Goal: Information Seeking & Learning: Learn about a topic

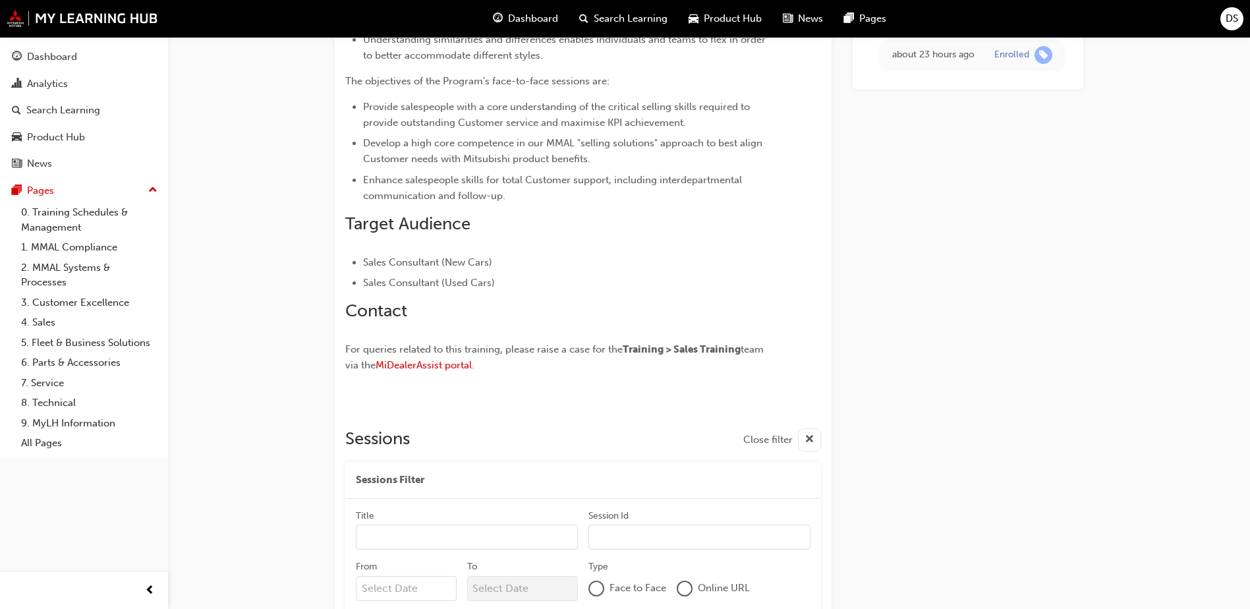
scroll to position [818, 0]
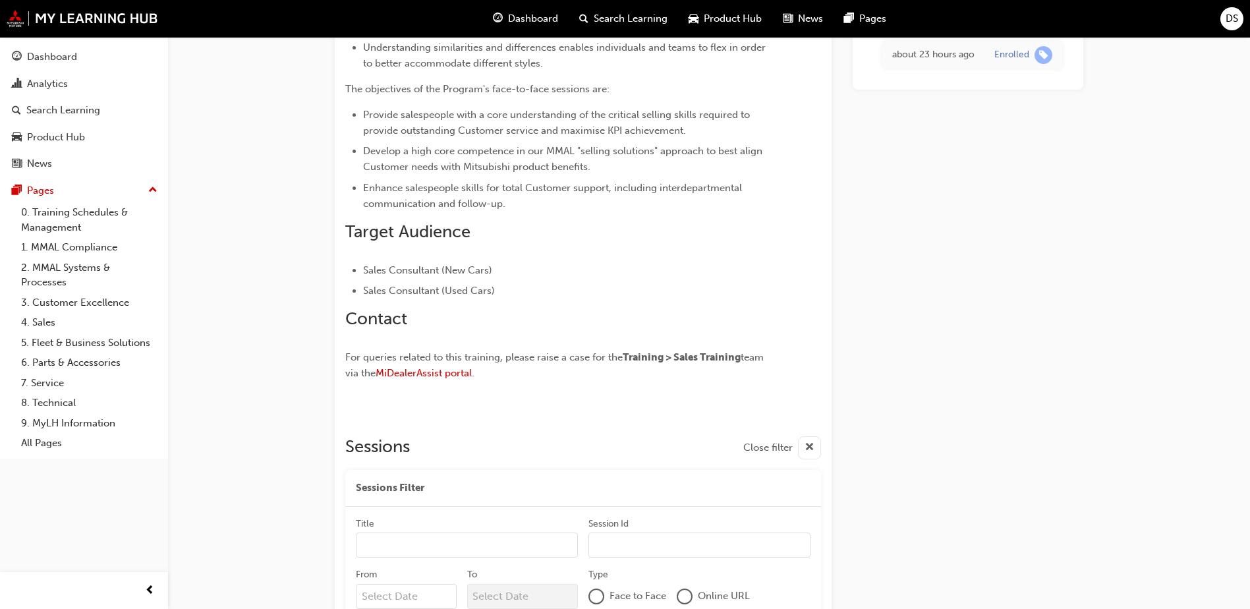
click at [526, 17] on span "Dashboard" at bounding box center [533, 18] width 50 height 15
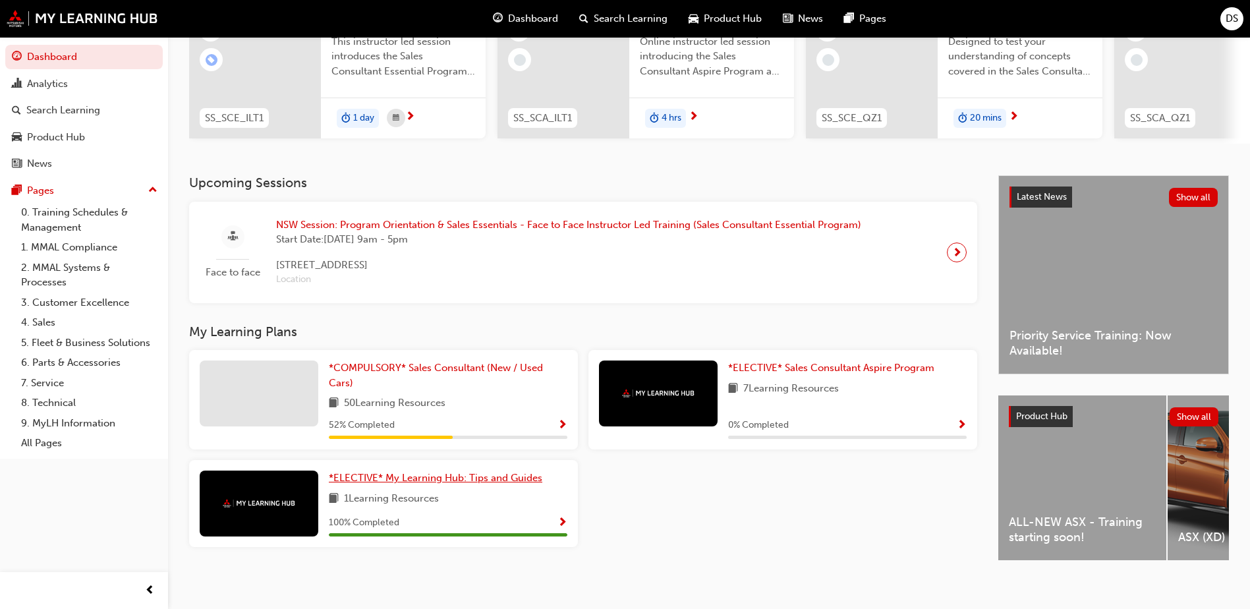
scroll to position [179, 0]
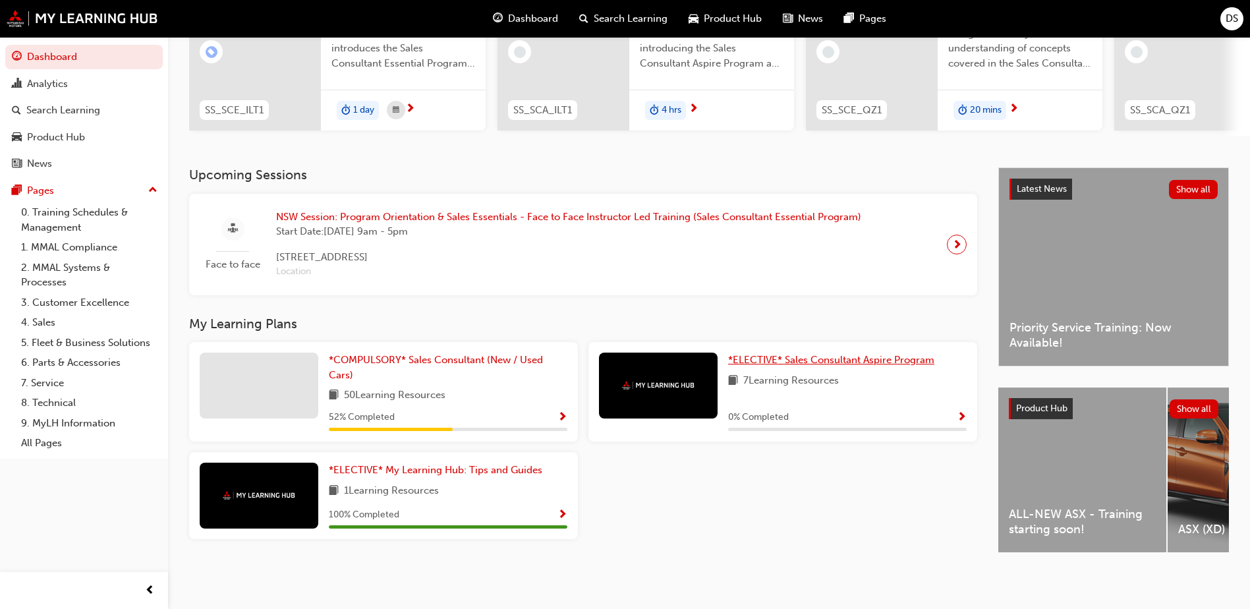
click at [905, 354] on span "*ELECTIVE* Sales Consultant Aspire Program" at bounding box center [831, 360] width 206 height 12
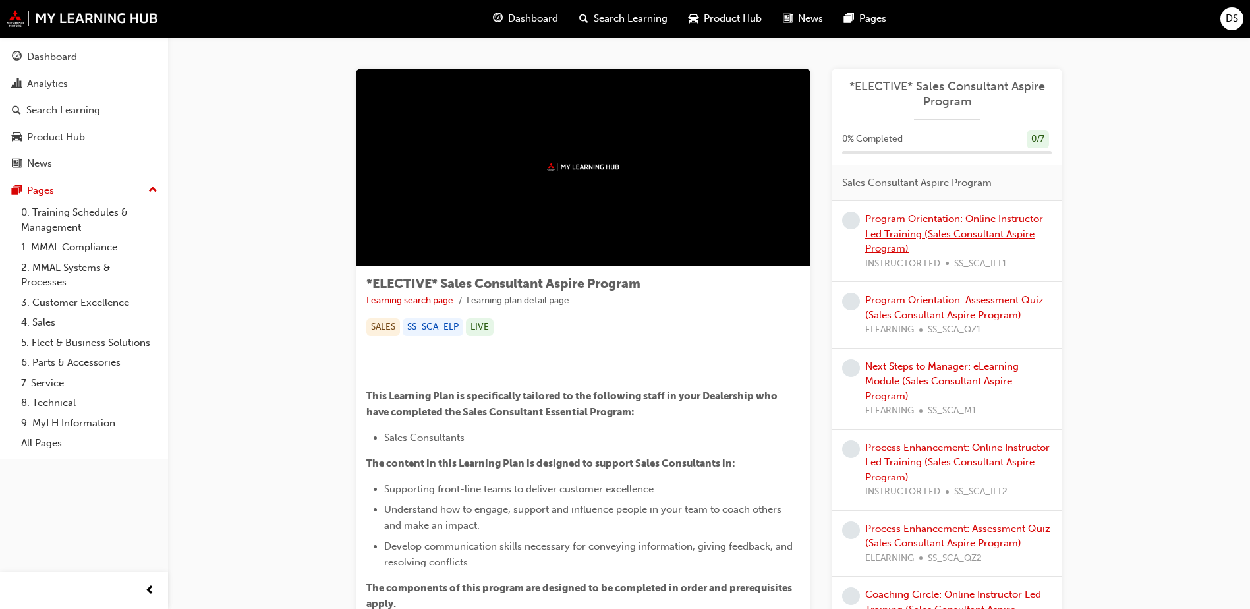
click at [928, 227] on link "Program Orientation: Online Instructor Led Training (Sales Consultant Aspire Pr…" at bounding box center [954, 234] width 178 height 42
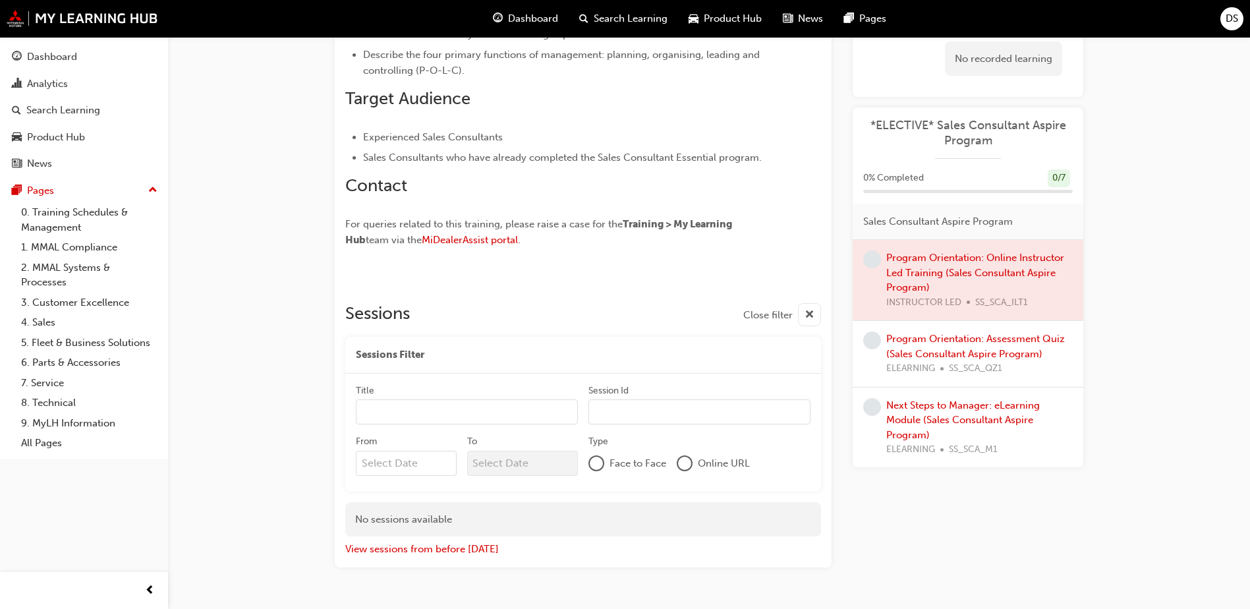
scroll to position [790, 0]
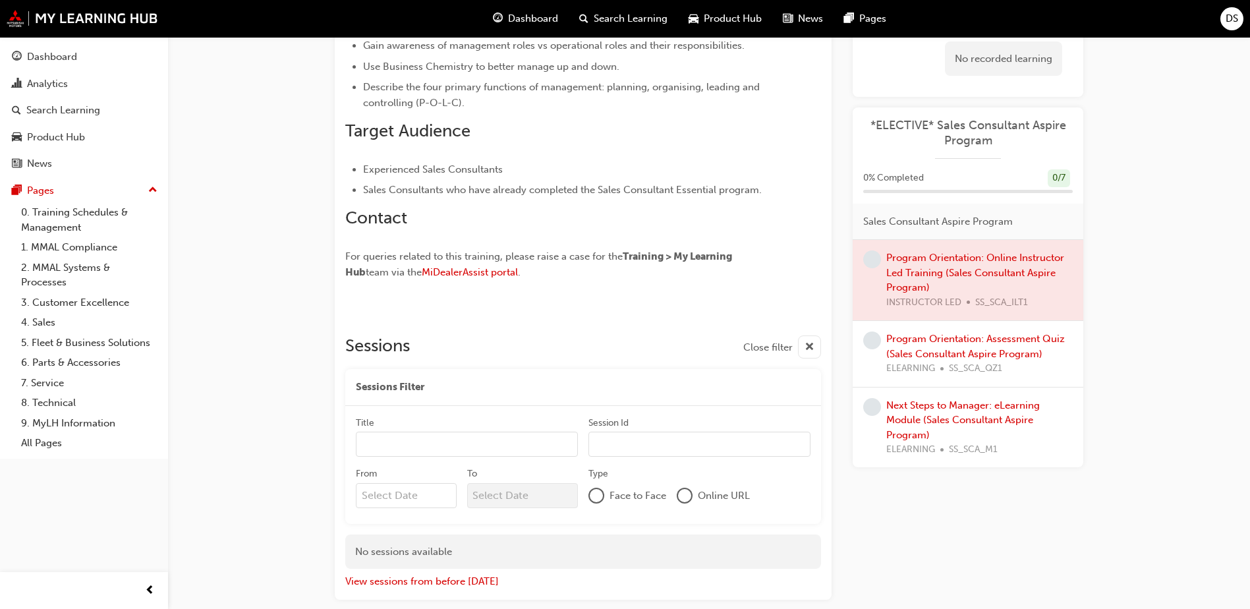
click at [954, 347] on div "Program Orientation: Assessment Quiz (Sales Consultant Aspire Program) ELEARNIN…" at bounding box center [979, 353] width 186 height 45
click at [928, 355] on link "Program Orientation: Assessment Quiz (Sales Consultant Aspire Program)" at bounding box center [975, 346] width 179 height 27
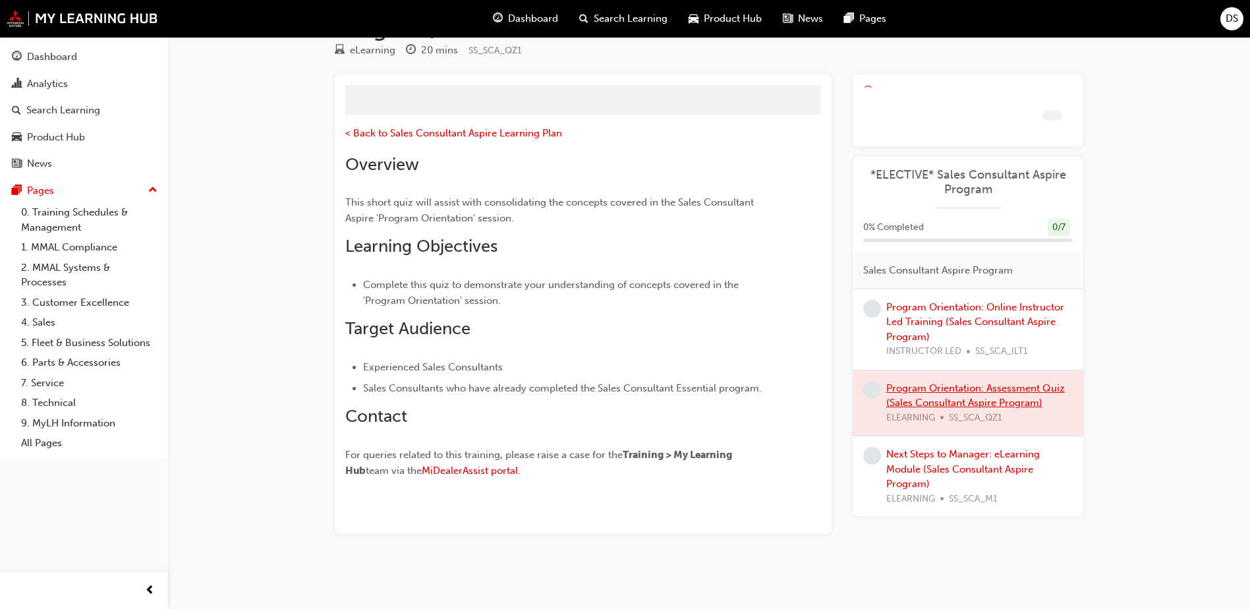
scroll to position [138, 0]
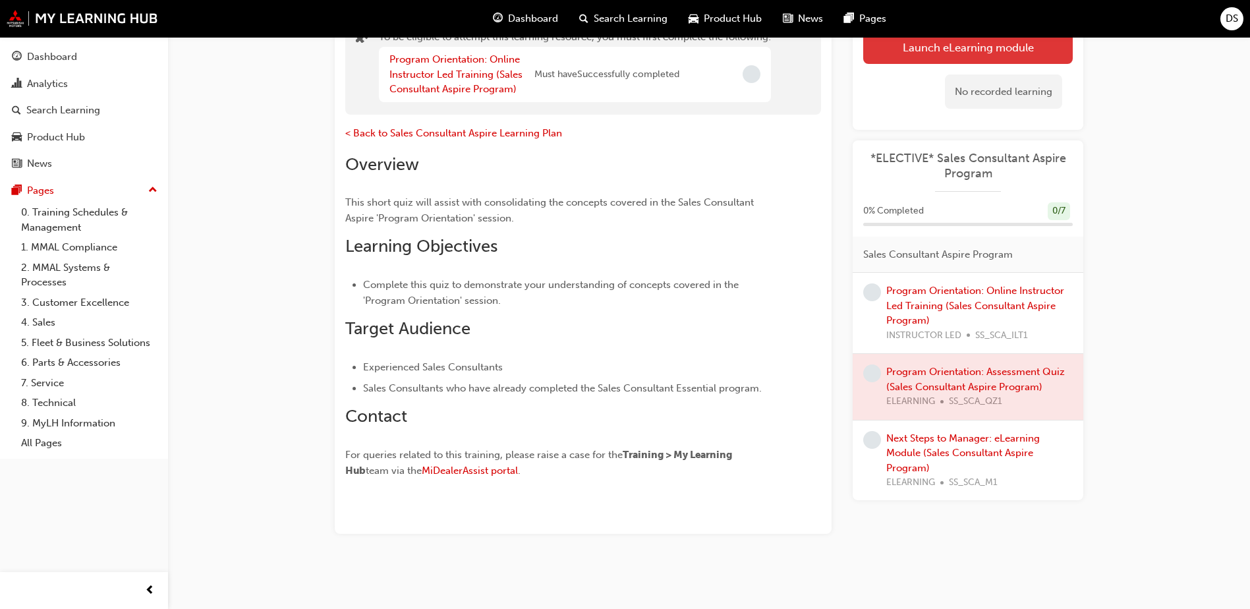
click at [894, 57] on button "Launch eLearning module" at bounding box center [968, 46] width 210 height 33
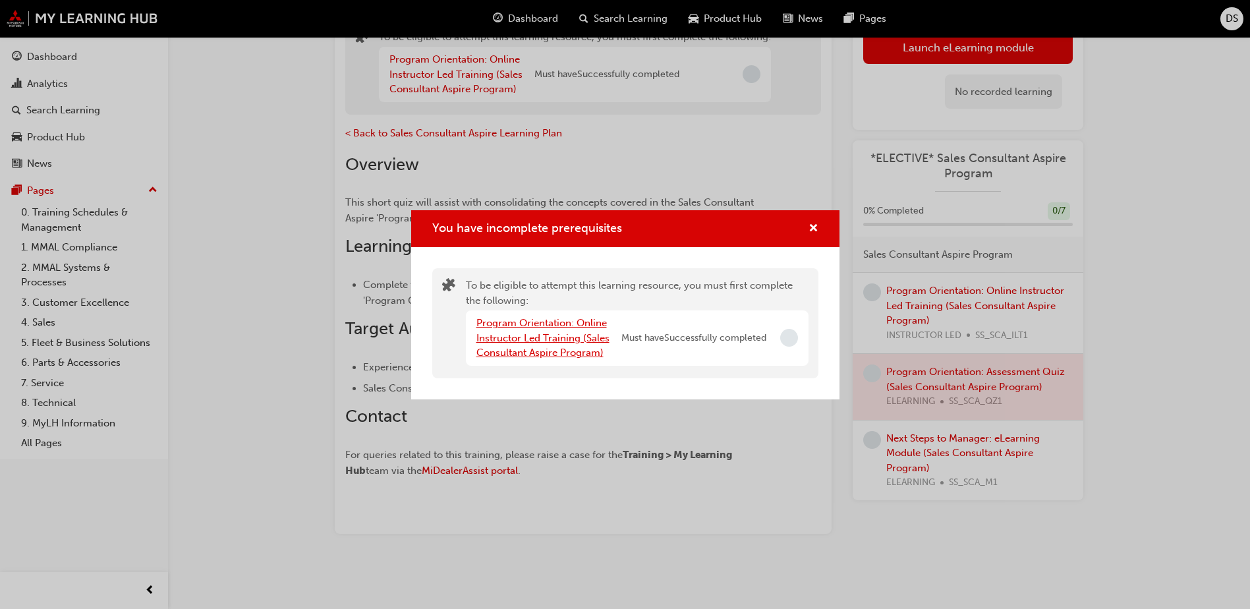
click at [516, 333] on link "Program Orientation: Online Instructor Led Training (Sales Consultant Aspire Pr…" at bounding box center [542, 338] width 133 height 42
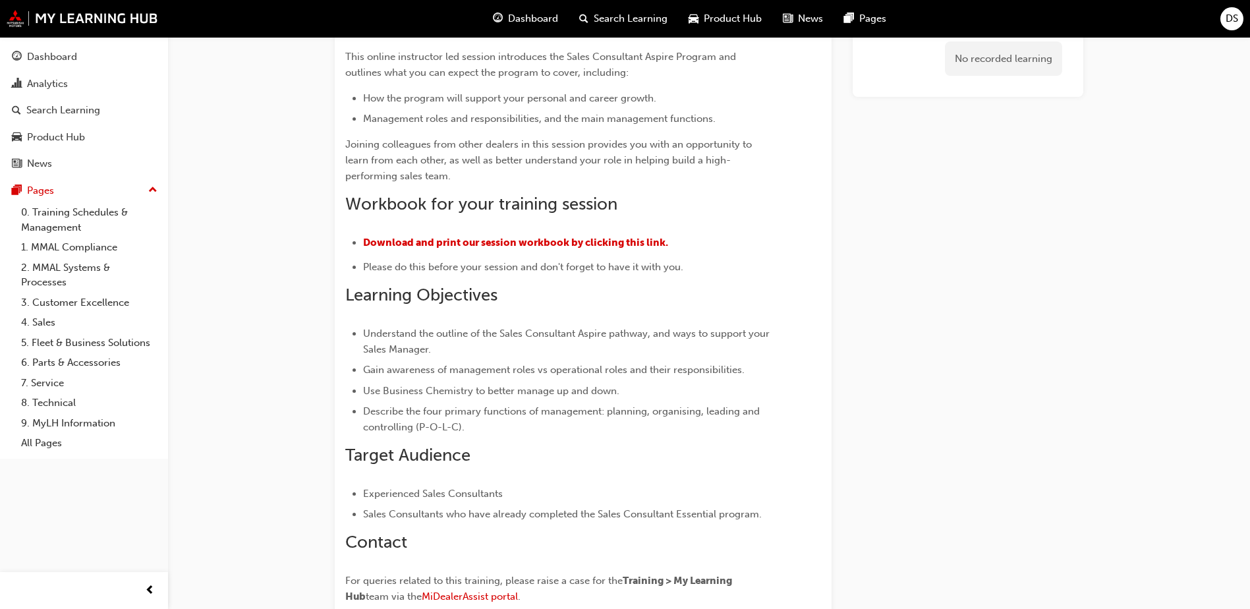
scroll to position [468, 0]
click at [477, 241] on span "​Download and print our session workbook by clicking this link." at bounding box center [515, 241] width 305 height 12
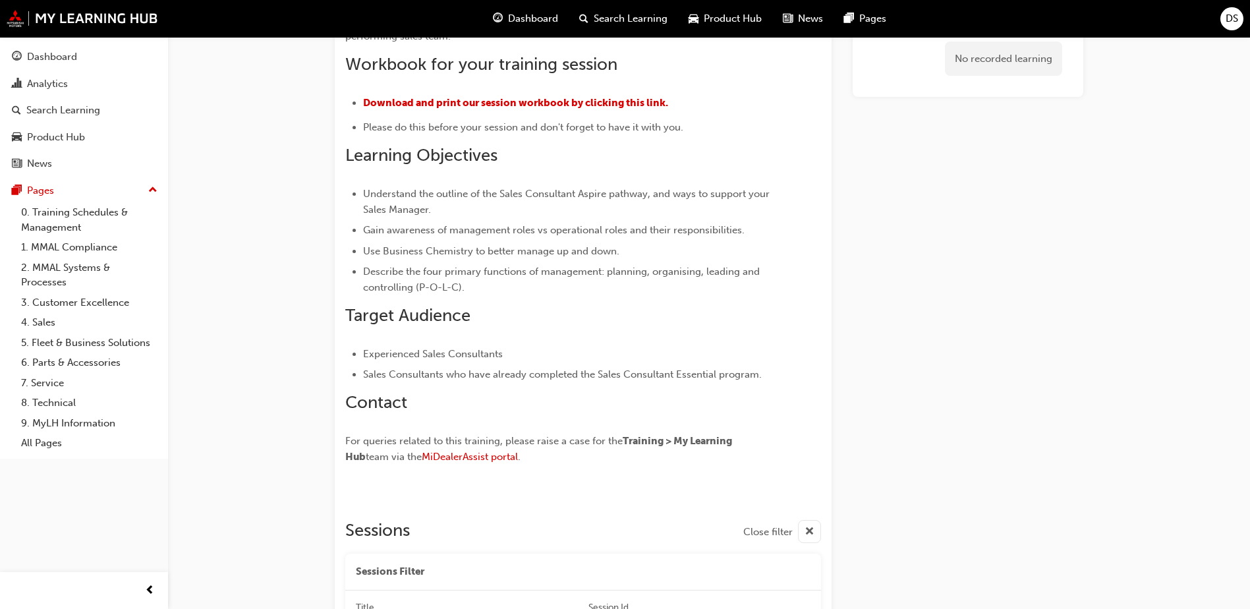
scroll to position [669, 0]
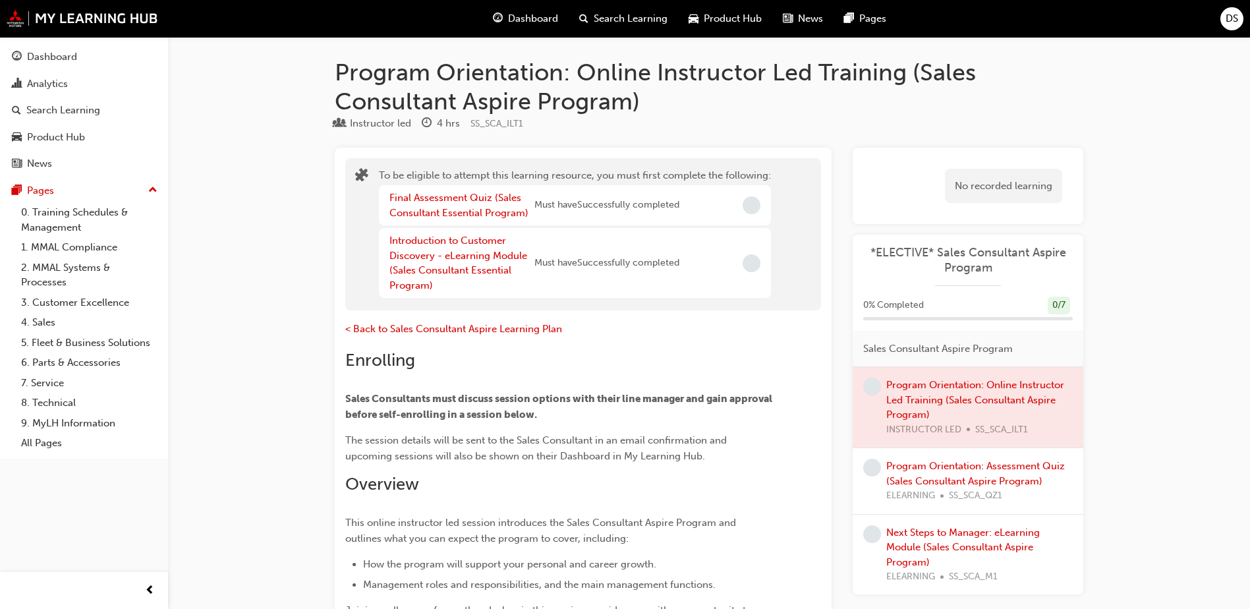
scroll to position [790, 0]
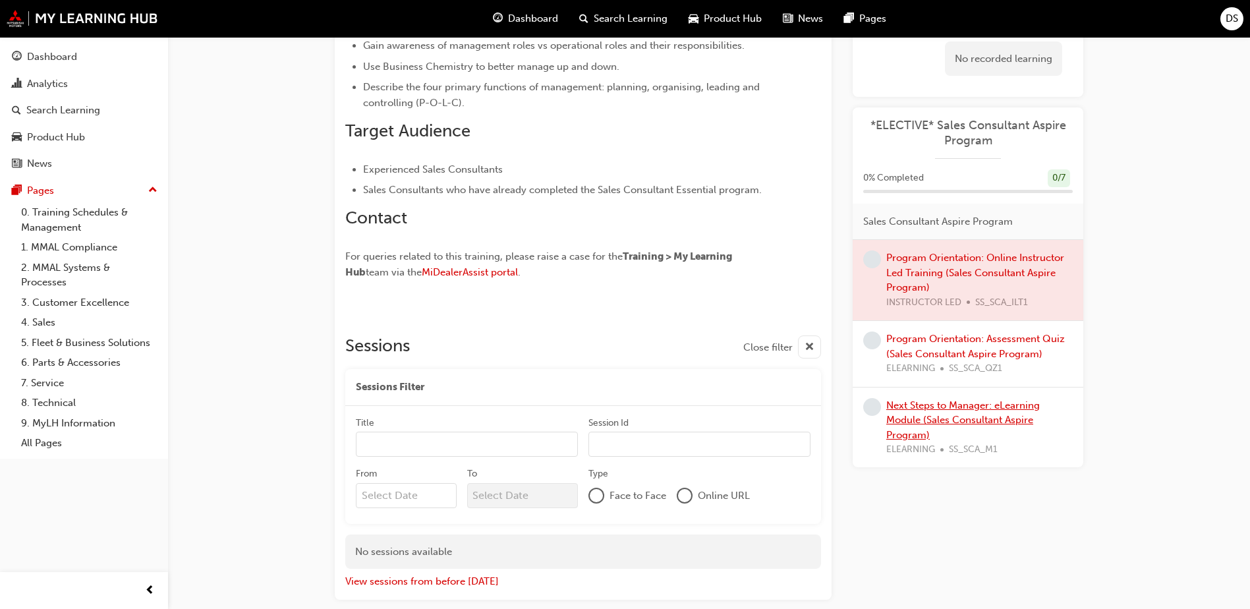
click at [904, 420] on link "Next Steps to Manager: eLearning Module (Sales Consultant Aspire Program)" at bounding box center [963, 420] width 154 height 42
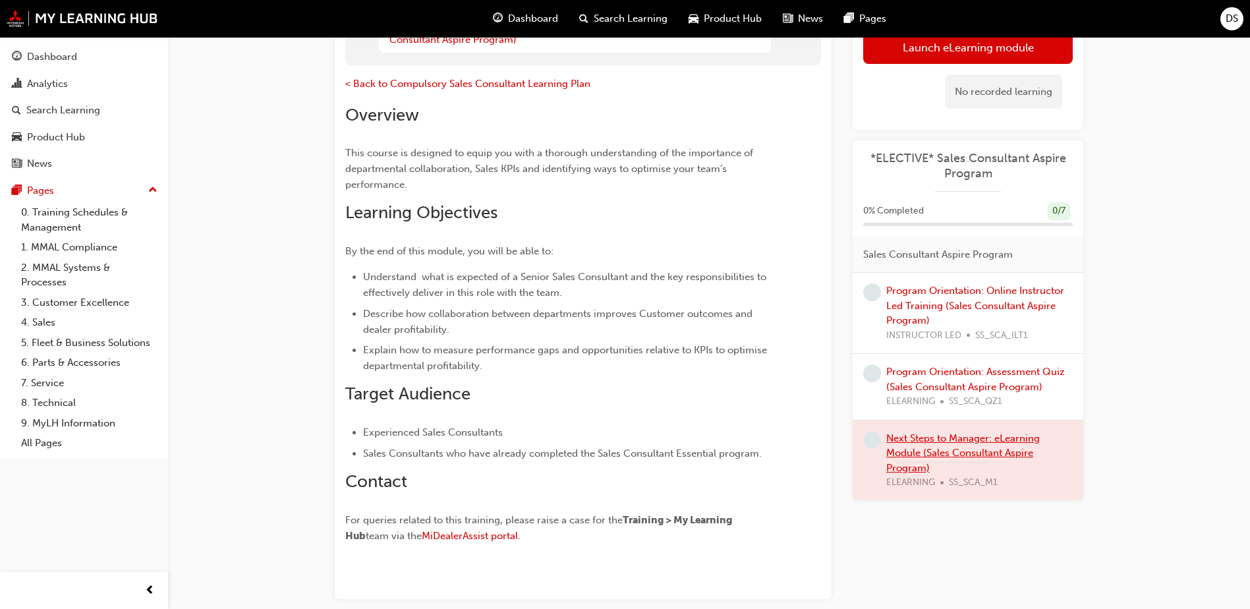
scroll to position [253, 0]
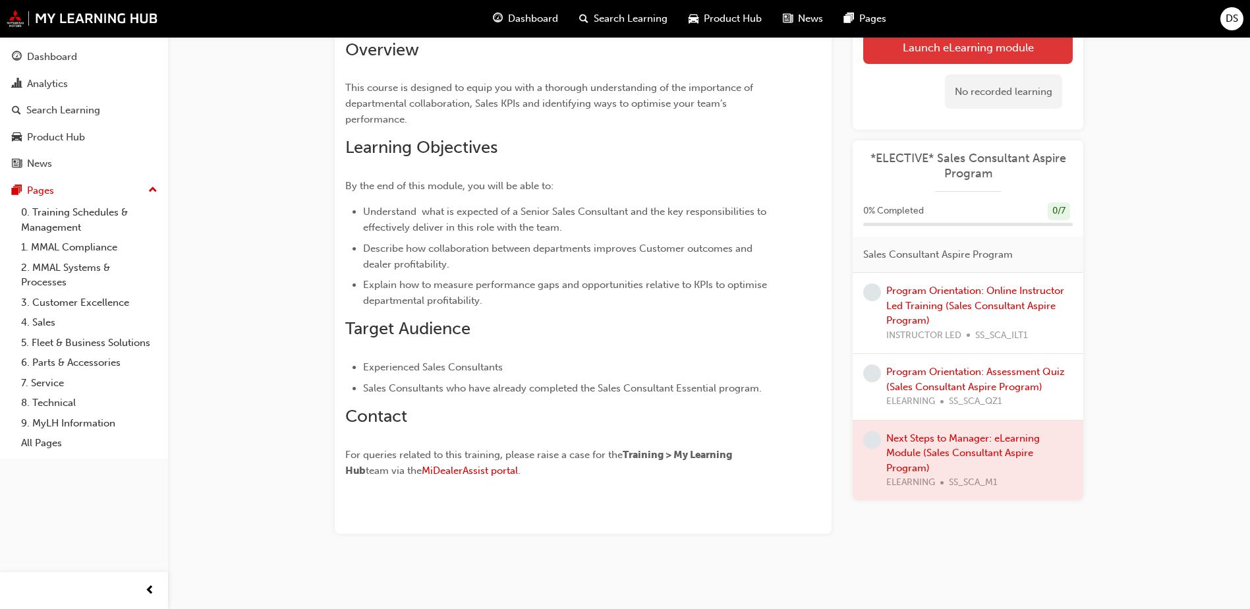
click at [925, 41] on button "Launch eLearning module" at bounding box center [968, 46] width 210 height 33
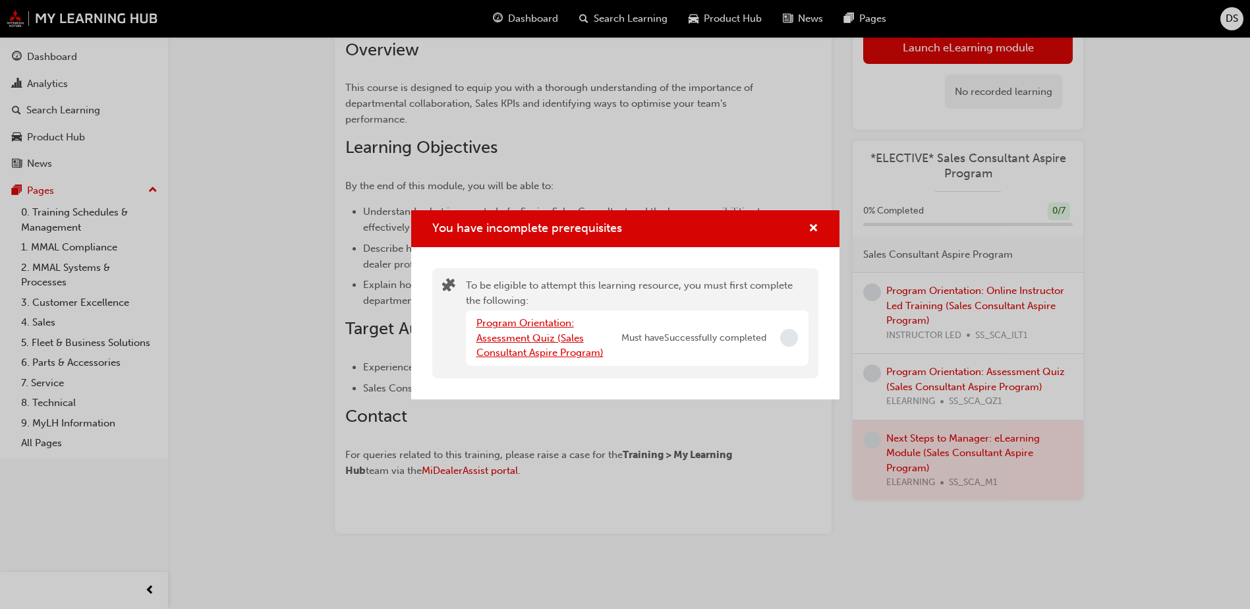
click at [502, 339] on link "Program Orientation: Assessment Quiz (Sales Consultant Aspire Program)" at bounding box center [539, 338] width 127 height 42
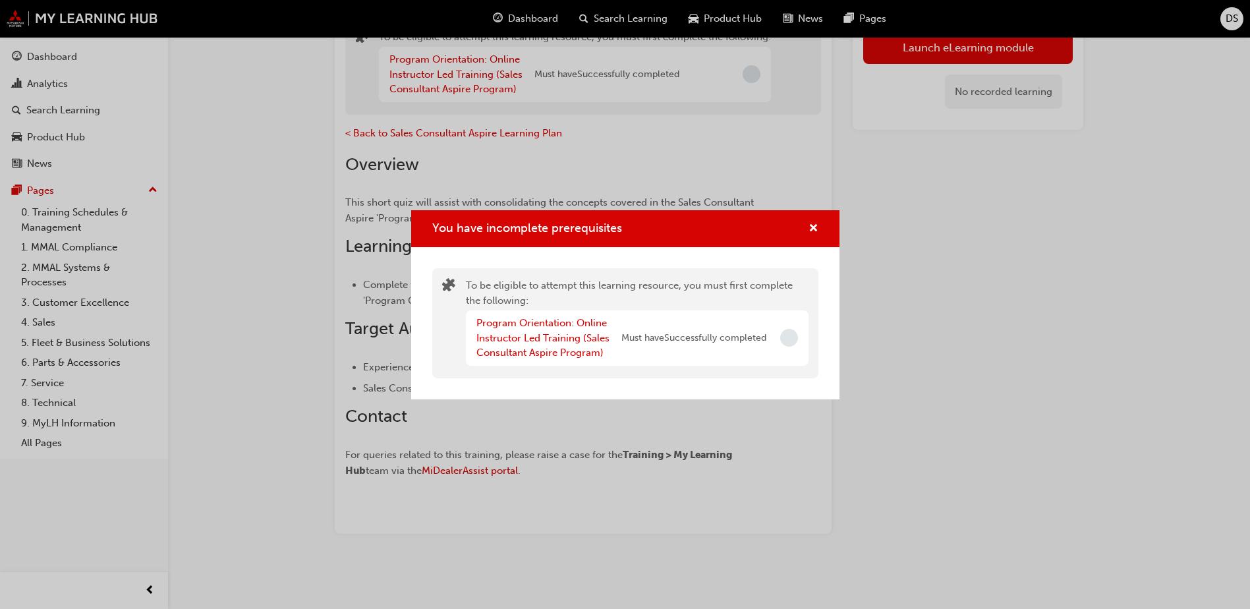
click at [513, 344] on div "Program Orientation: Online Instructor Led Training (Sales Consultant Aspire Pr…" at bounding box center [548, 338] width 145 height 45
click at [516, 341] on link "Program Orientation: Online Instructor Led Training (Sales Consultant Aspire Pr…" at bounding box center [542, 338] width 133 height 42
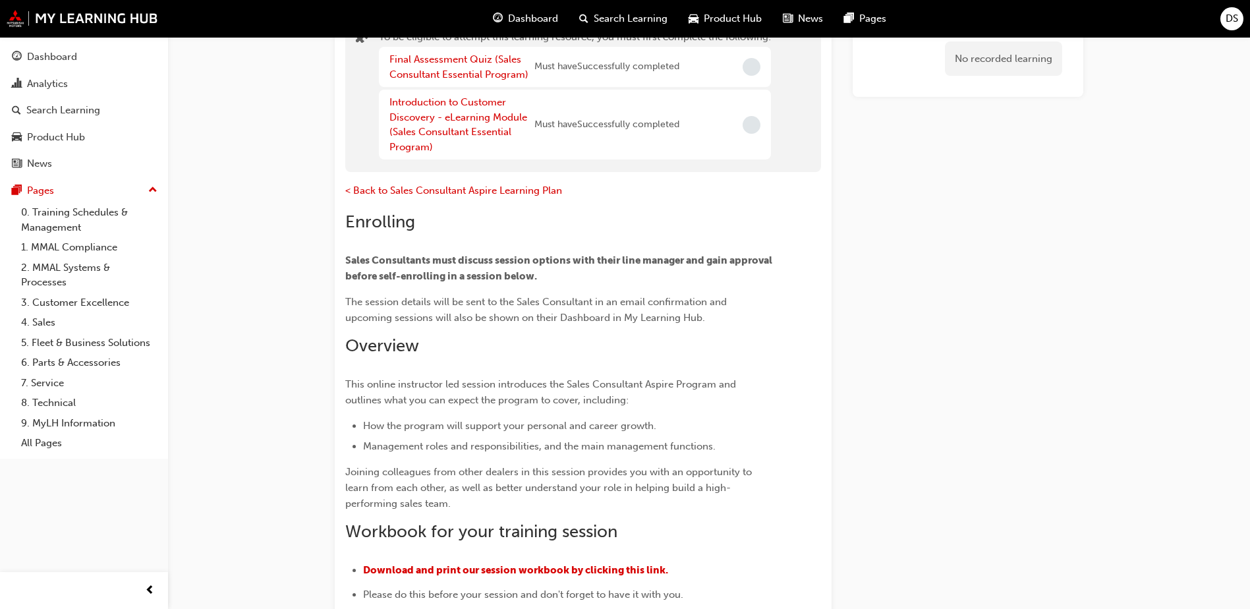
click at [501, 337] on h2 "Overview" at bounding box center [559, 345] width 428 height 21
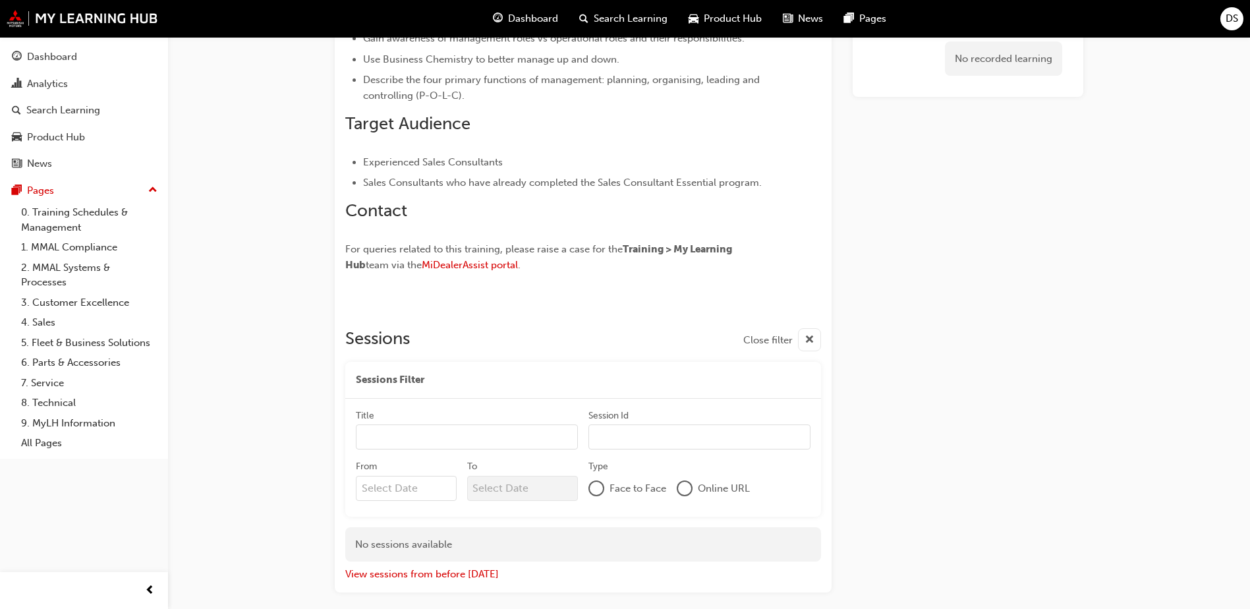
scroll to position [856, 0]
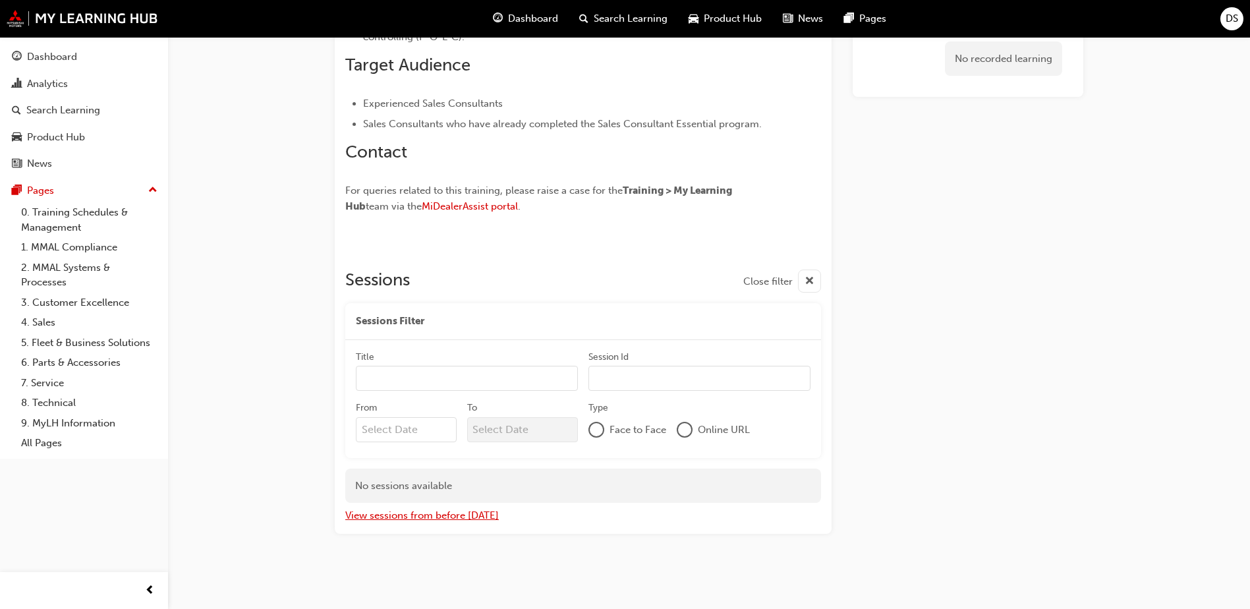
click at [461, 513] on button "View sessions from before [DATE]" at bounding box center [422, 515] width 154 height 15
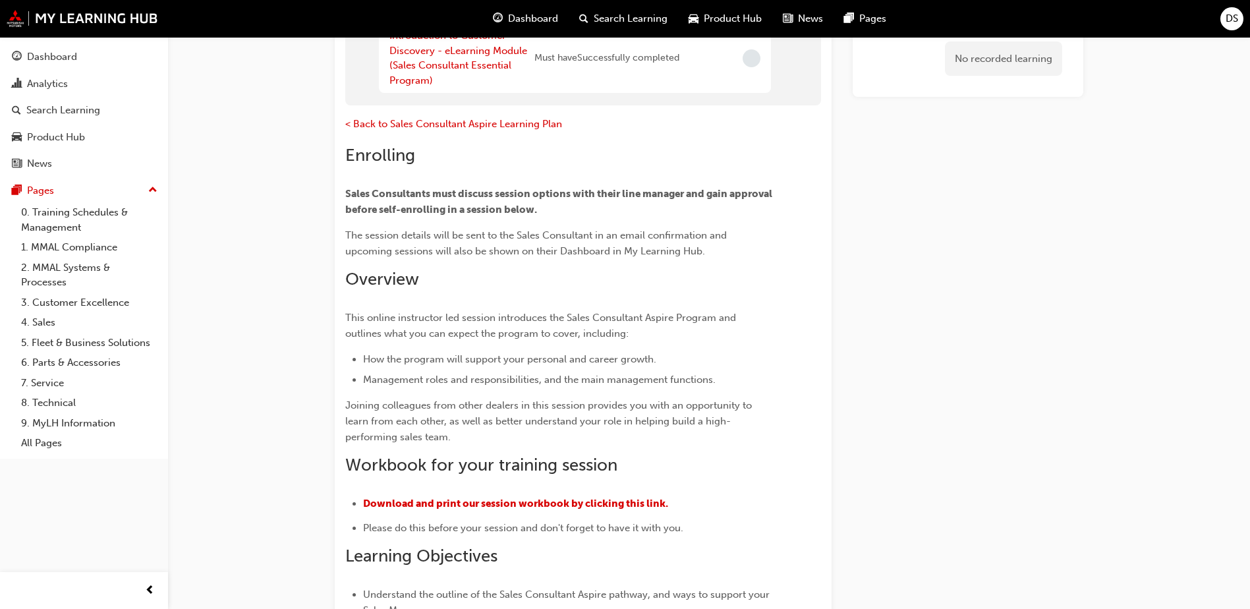
scroll to position [182, 0]
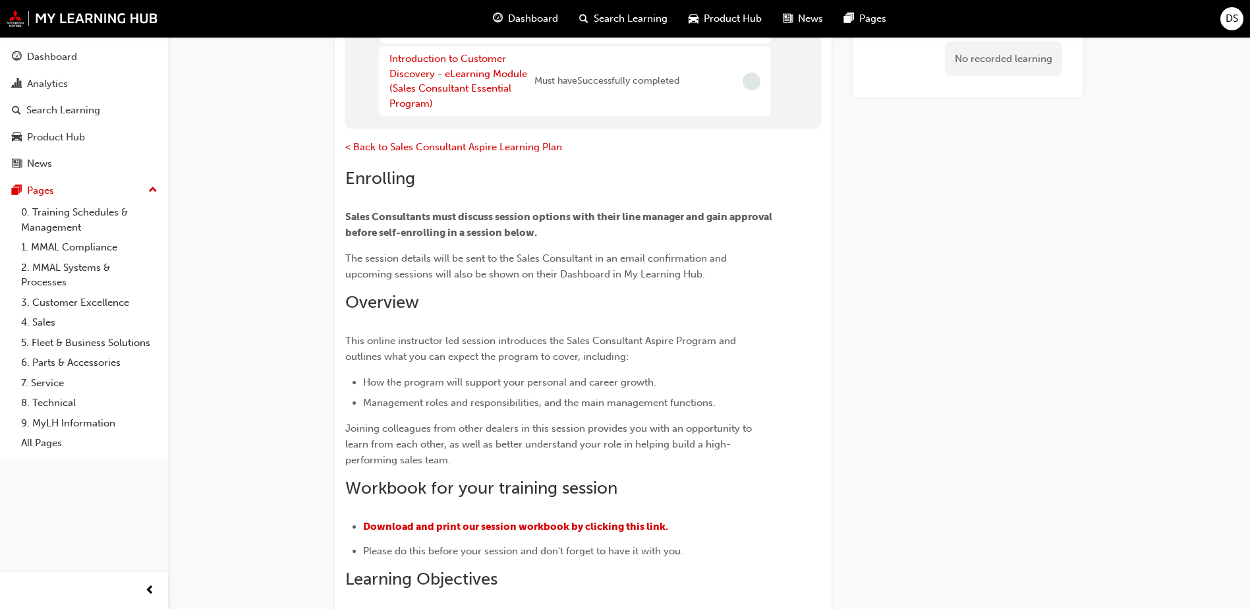
click at [505, 16] on div "Dashboard" at bounding box center [525, 18] width 86 height 27
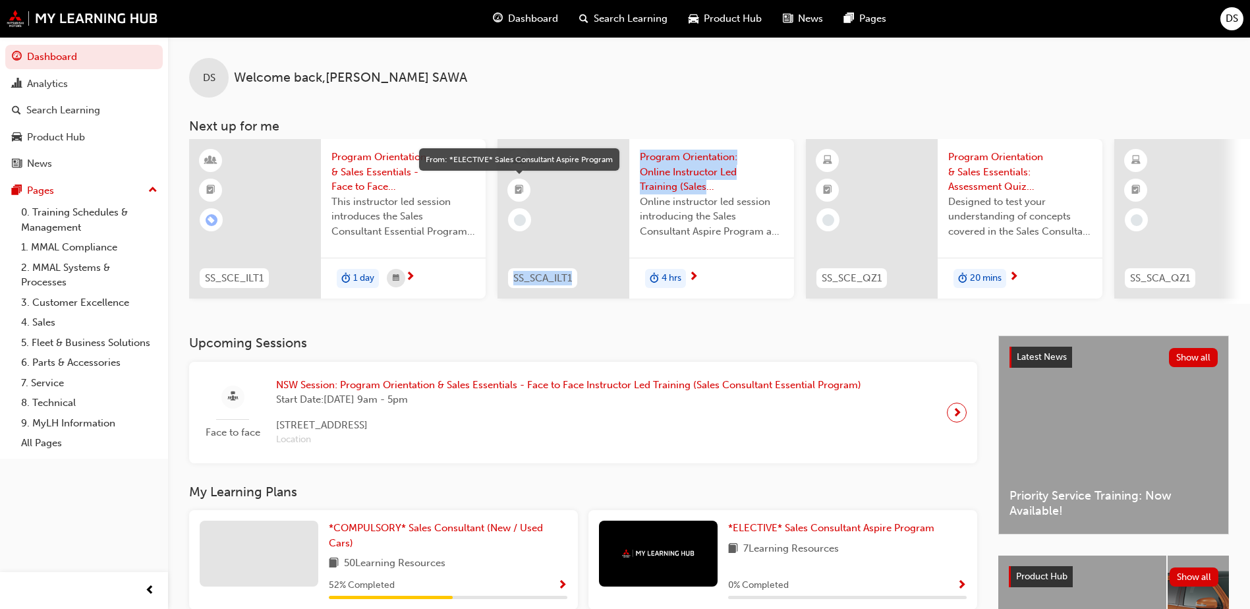
drag, startPoint x: 795, startPoint y: 181, endPoint x: 509, endPoint y: 192, distance: 286.9
click at [509, 192] on div "SS_SCE_ILT1 Program Orientation & Sales Essentials - Face to Face Instructor Le…" at bounding box center [1113, 221] width 1849 height 165
click at [393, 176] on span "Program Orientation & Sales Essentials - Face to Face Instructor Led Training (…" at bounding box center [403, 172] width 144 height 45
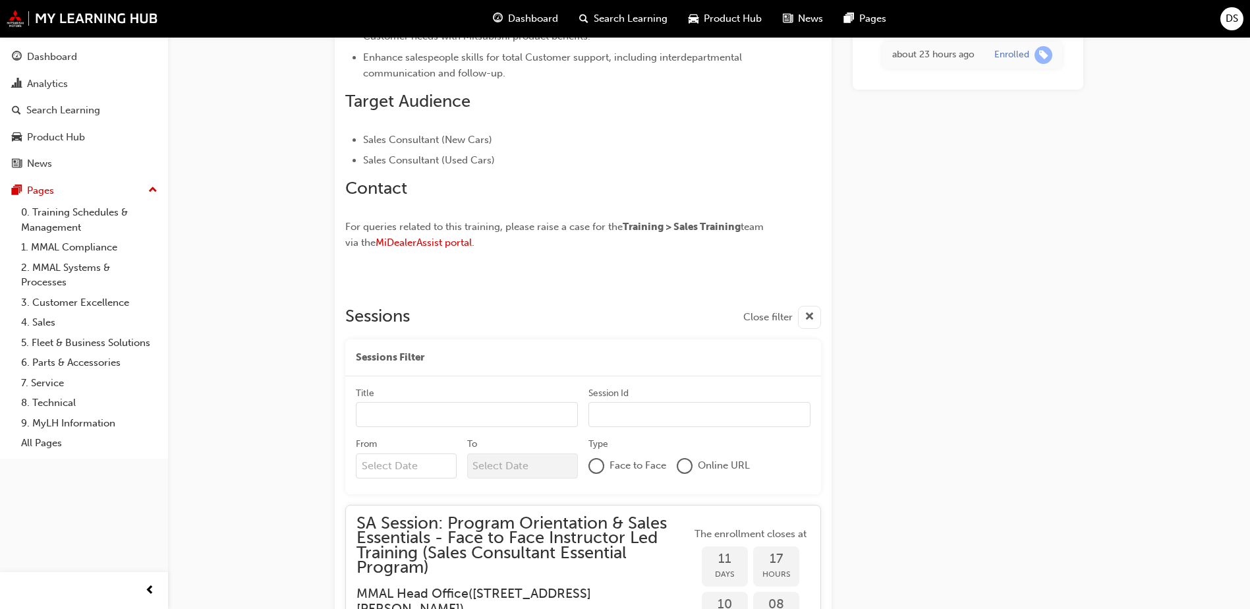
scroll to position [950, 0]
